Goal: Information Seeking & Learning: Learn about a topic

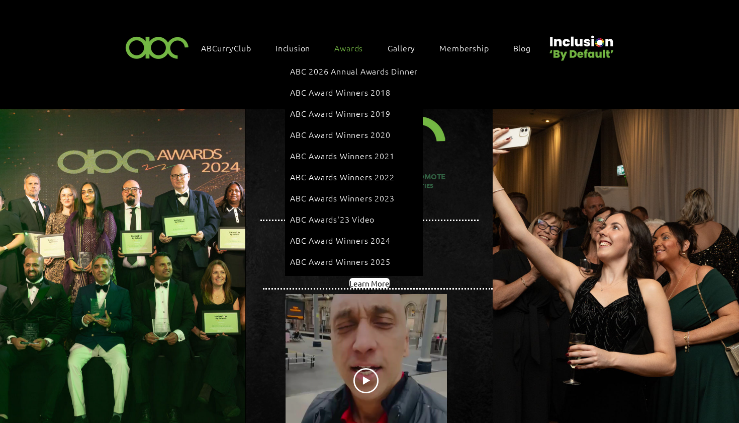
click at [345, 47] on span "Awards" at bounding box center [349, 47] width 29 height 11
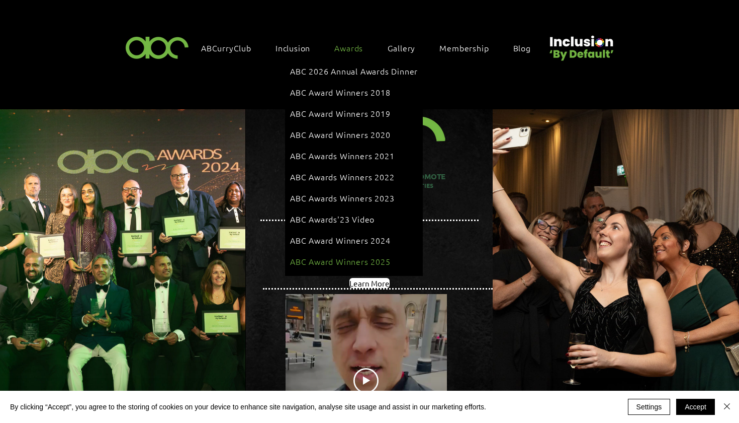
click at [359, 256] on span "ABC Award Winners 2025" at bounding box center [340, 261] width 101 height 11
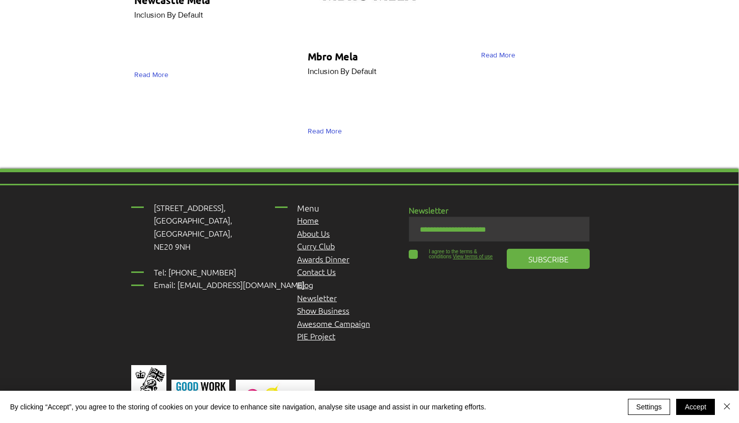
scroll to position [3526, 1]
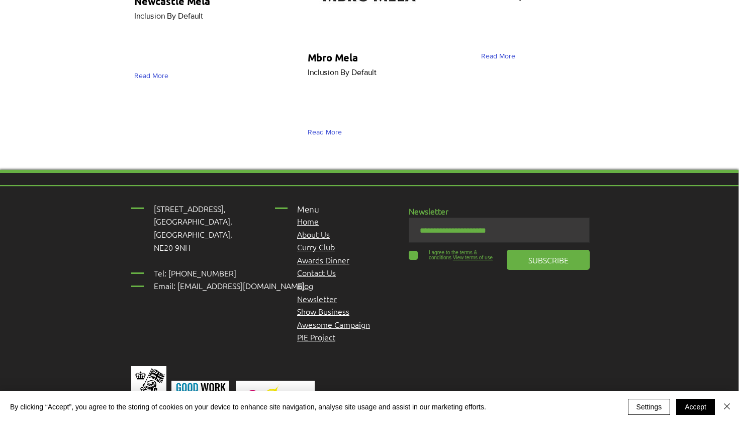
click at [324, 254] on span "Awards Dinner" at bounding box center [323, 259] width 52 height 11
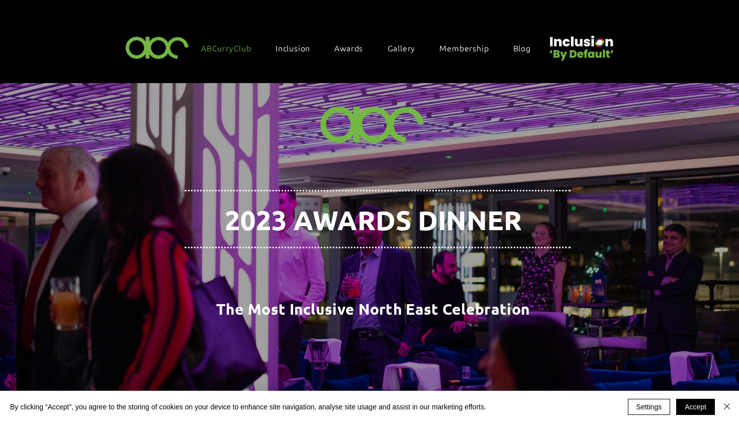
click at [232, 57] on div "ABCurryClub" at bounding box center [231, 49] width 74 height 25
click at [518, 43] on span "Blog" at bounding box center [523, 47] width 18 height 11
click at [521, 53] on link "Blog" at bounding box center [528, 47] width 38 height 21
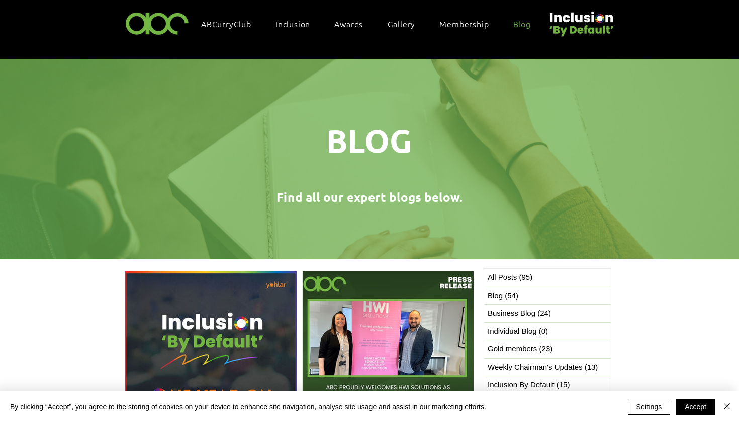
scroll to position [40, 0]
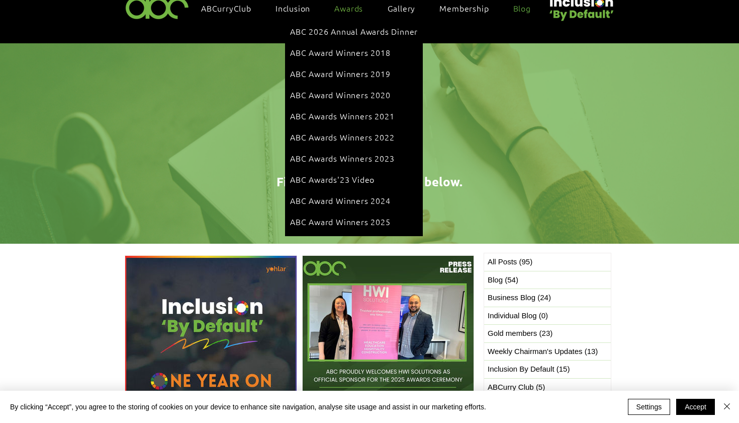
click at [334, 10] on div "Awards" at bounding box center [353, 7] width 49 height 21
click at [341, 216] on span "ABC Award Winners 2025" at bounding box center [340, 221] width 101 height 11
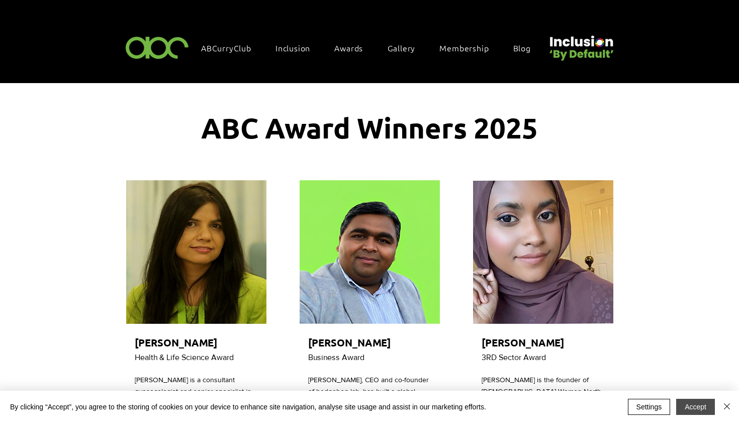
click at [712, 398] on button "Accept" at bounding box center [696, 406] width 39 height 16
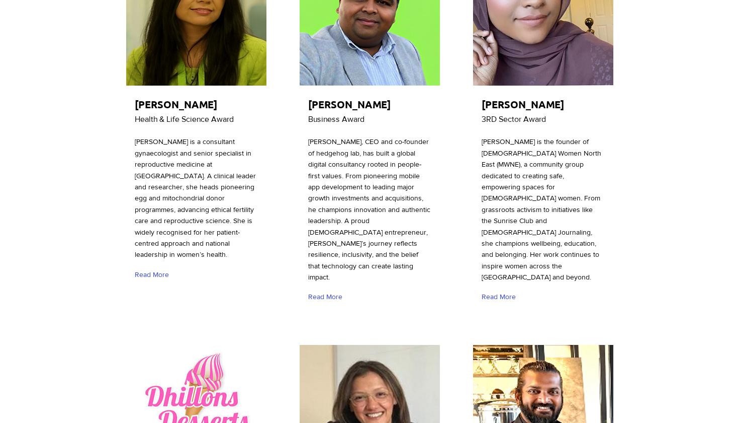
scroll to position [242, 0]
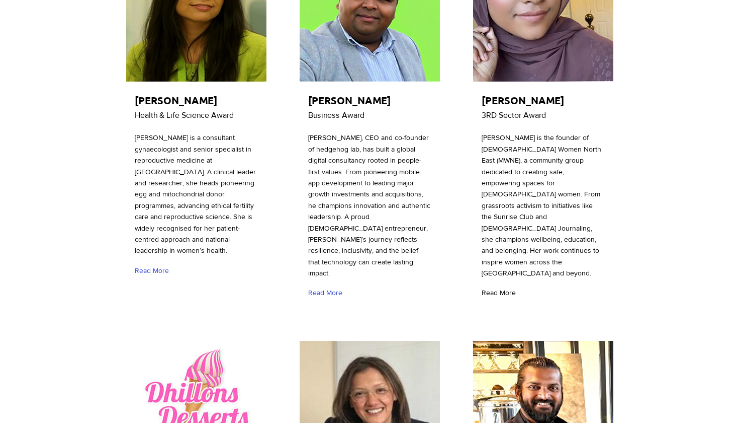
click at [493, 288] on span "Read More" at bounding box center [499, 293] width 34 height 10
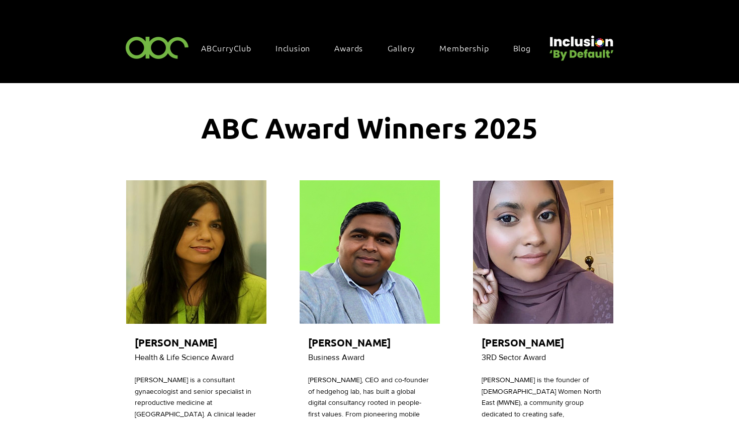
scroll to position [3526, 0]
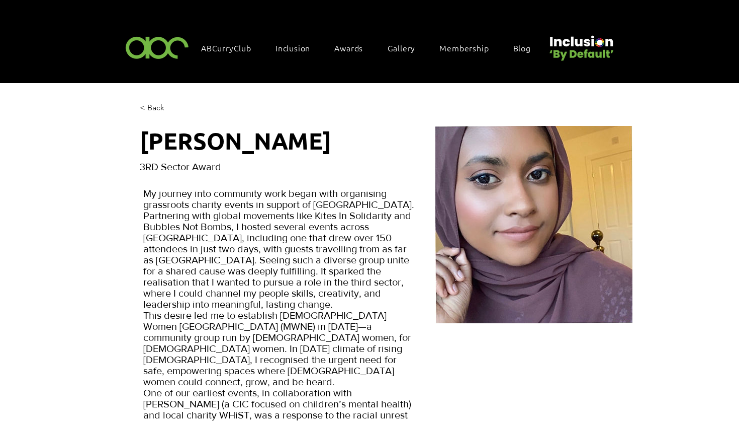
click at [150, 108] on span "< Back" at bounding box center [152, 107] width 25 height 11
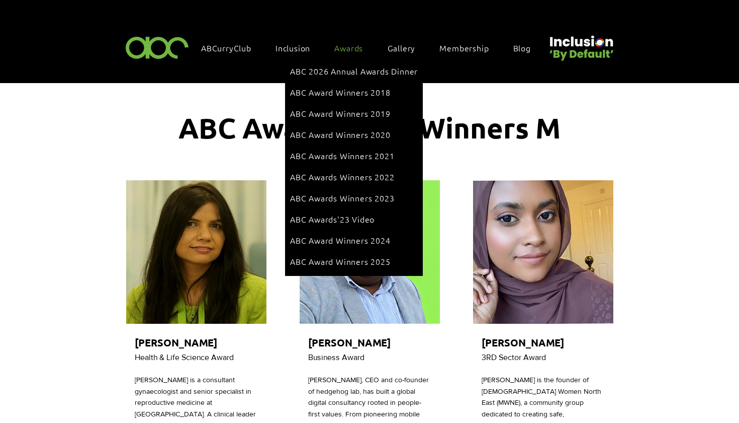
click at [358, 53] on div "Awards" at bounding box center [353, 47] width 49 height 21
click at [342, 48] on span "Awards" at bounding box center [349, 47] width 29 height 11
click at [345, 48] on span "Awards" at bounding box center [349, 47] width 29 height 11
click at [343, 69] on span "ABC 2026 Annual Awards Dinner" at bounding box center [354, 70] width 128 height 11
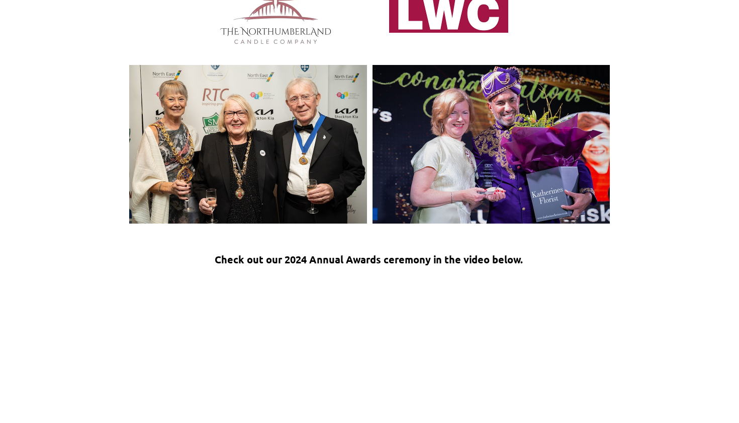
scroll to position [1377, 0]
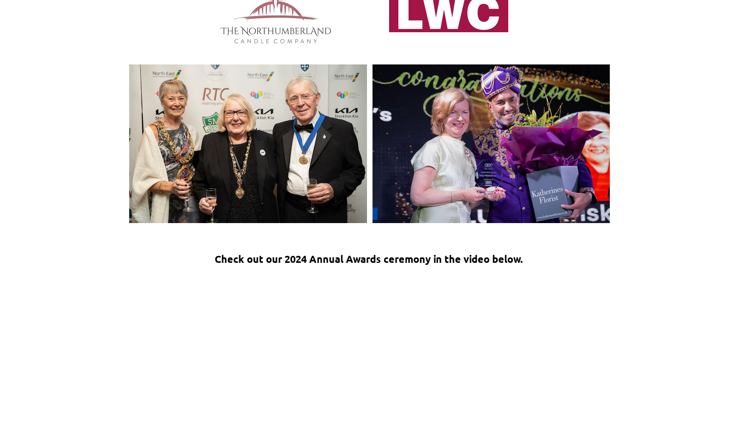
click at [477, 128] on img at bounding box center [491, 143] width 237 height 158
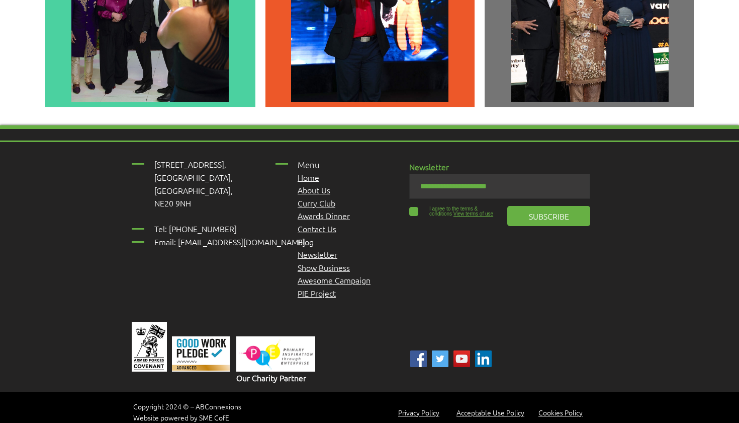
scroll to position [2917, 0]
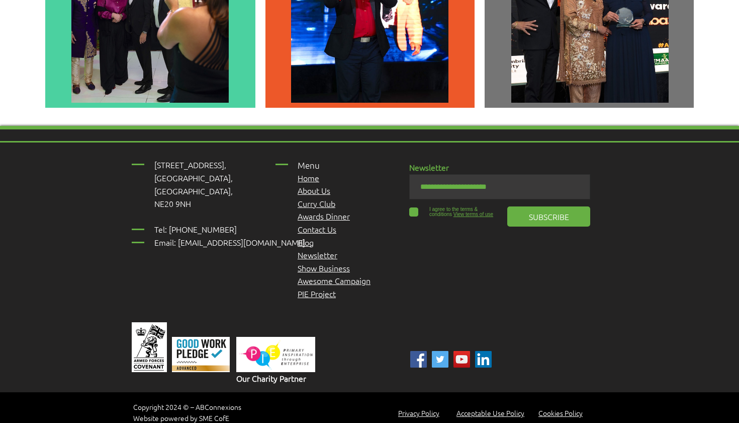
click at [336, 210] on span "Awards Dinner" at bounding box center [324, 215] width 52 height 11
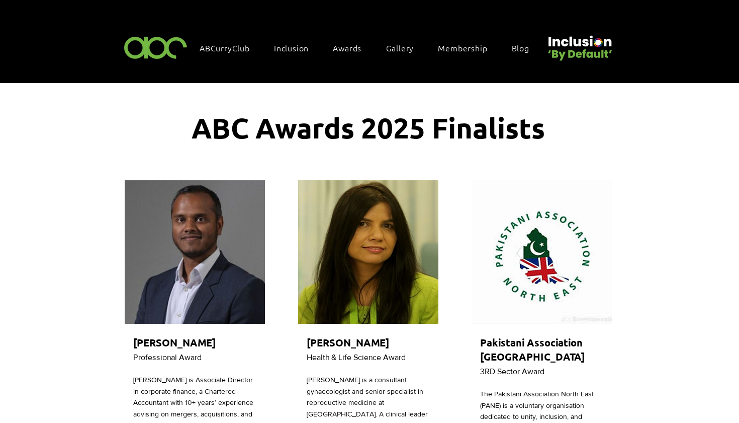
scroll to position [0, 2]
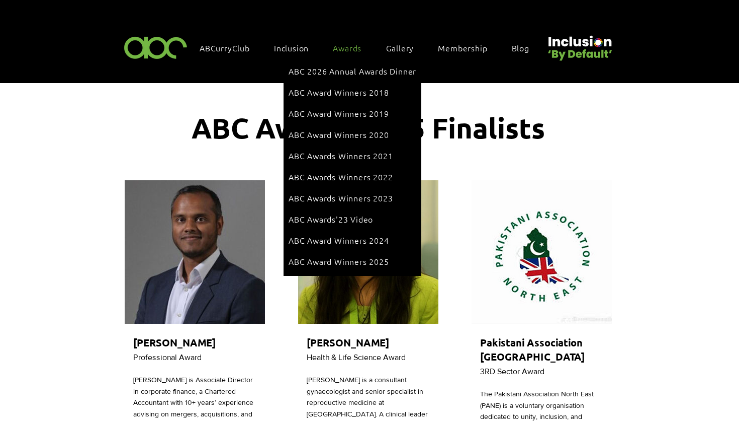
click at [357, 46] on span "Awards" at bounding box center [347, 47] width 29 height 11
click at [343, 49] on span "Awards" at bounding box center [347, 47] width 29 height 11
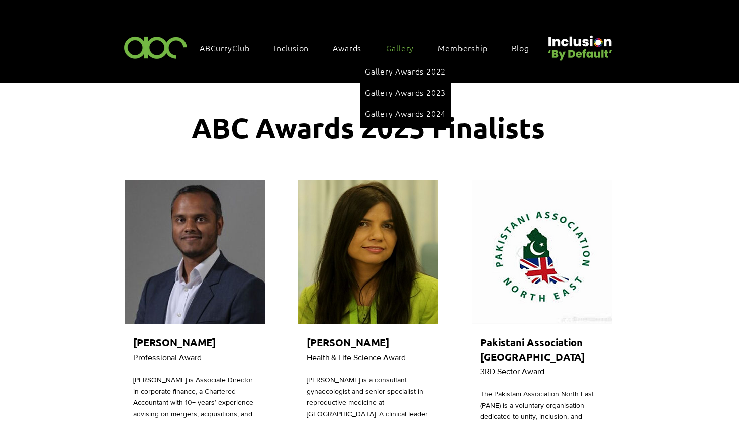
click at [393, 52] on link "Gallery" at bounding box center [405, 47] width 48 height 21
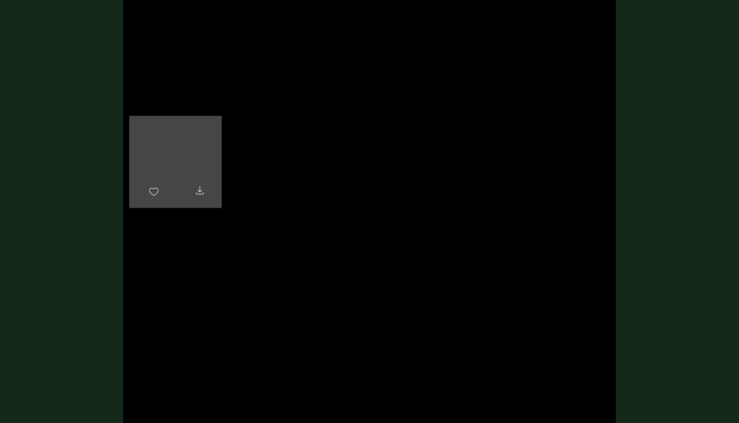
scroll to position [1683, 0]
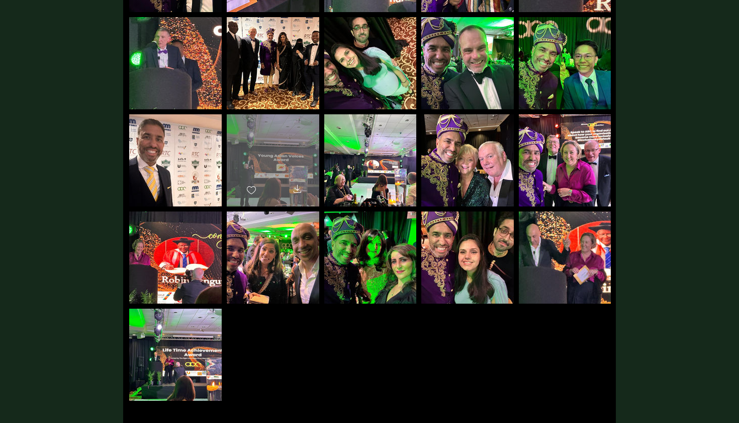
click at [291, 166] on div "main content" at bounding box center [273, 155] width 93 height 83
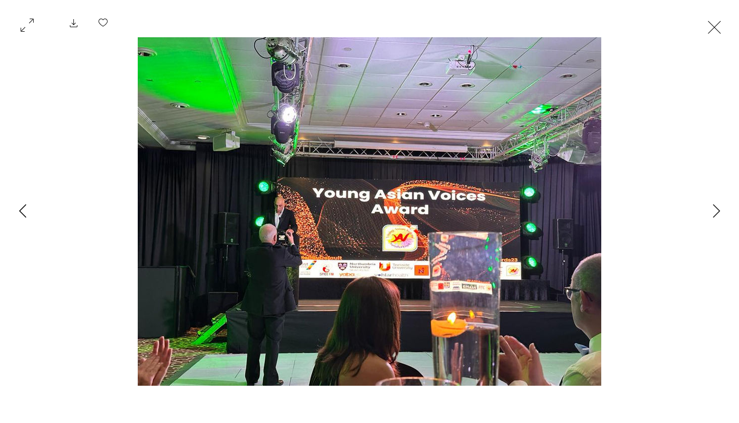
click at [17, 210] on button "Previous Item" at bounding box center [22, 211] width 25 height 25
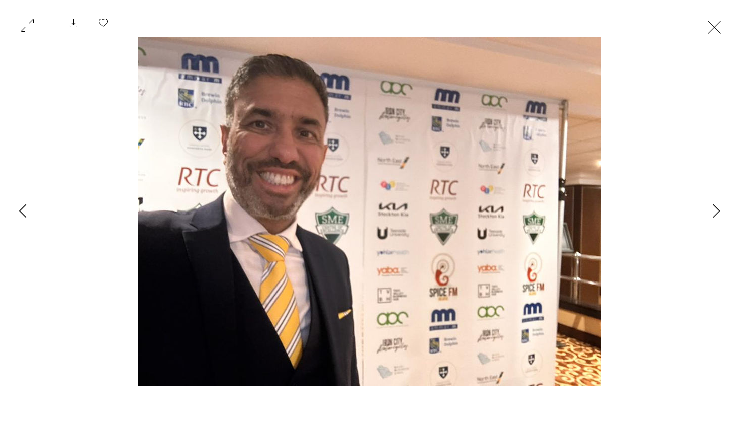
click at [17, 210] on button "Previous Item" at bounding box center [22, 211] width 25 height 25
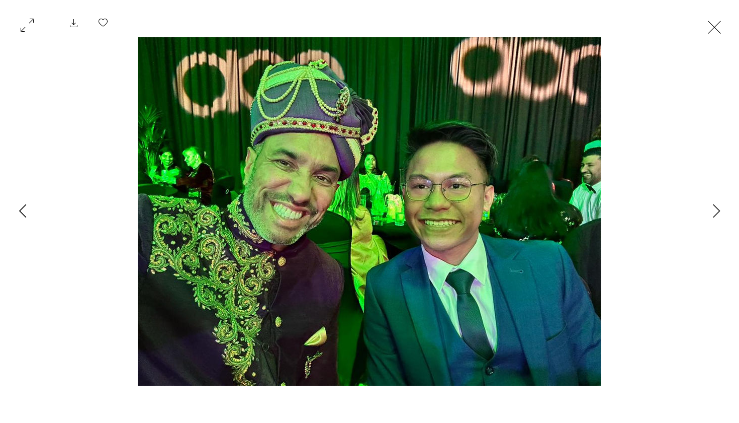
click at [17, 210] on button "Previous Item" at bounding box center [22, 211] width 25 height 25
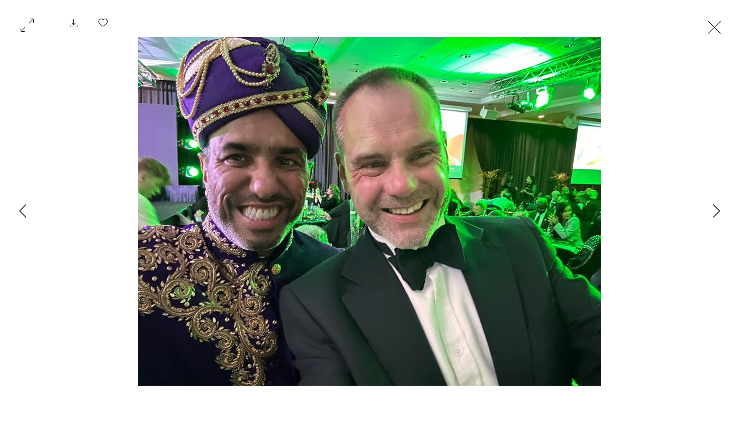
click at [724, 27] on button "Exit expand mode" at bounding box center [714, 26] width 19 height 22
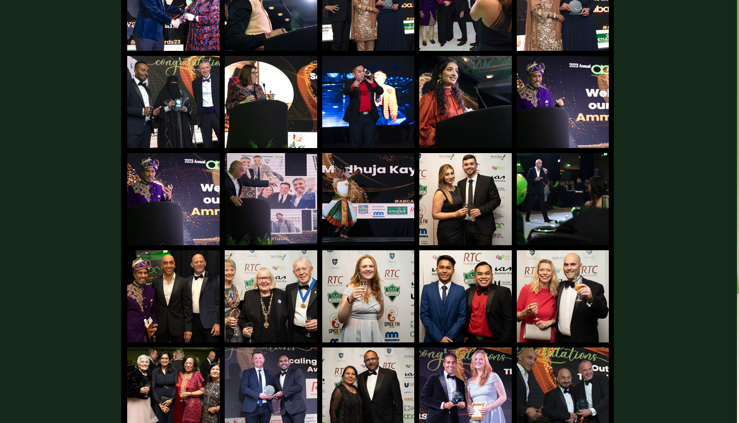
scroll to position [479, 2]
